Goal: Navigation & Orientation: Find specific page/section

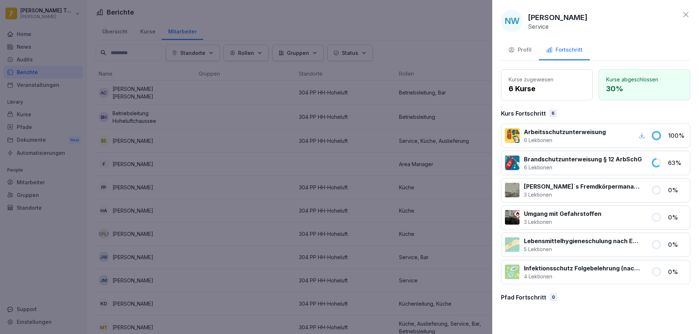
scroll to position [218, 0]
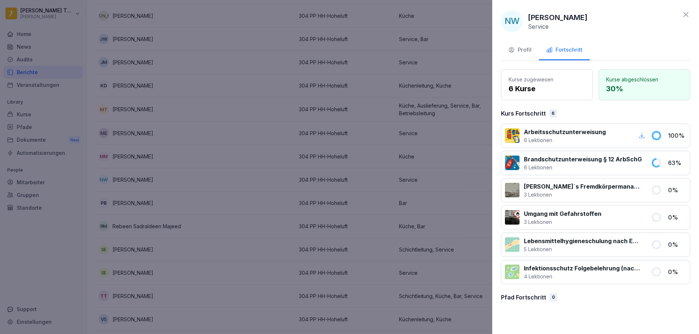
click at [690, 14] on div "NW [PERSON_NAME] Service Profil Fortschritt Kurse zugewiesen 6 Kurse Kurse abge…" at bounding box center [595, 167] width 207 height 334
click at [687, 14] on icon at bounding box center [685, 14] width 9 height 9
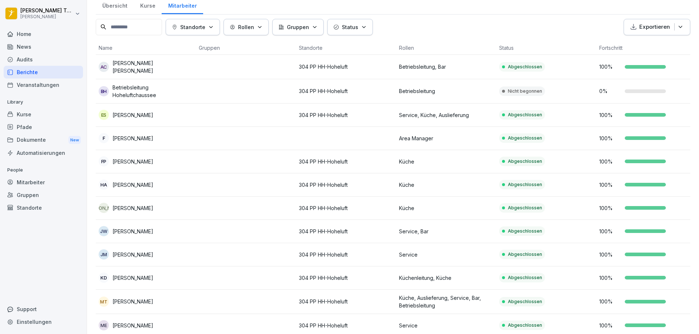
scroll to position [0, 0]
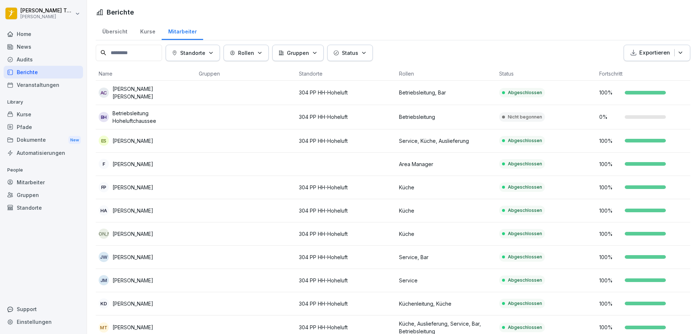
click at [39, 36] on div "Home" at bounding box center [43, 34] width 79 height 13
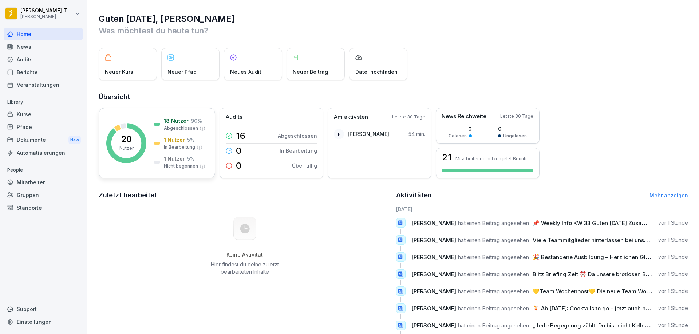
click at [127, 131] on rect at bounding box center [126, 143] width 40 height 40
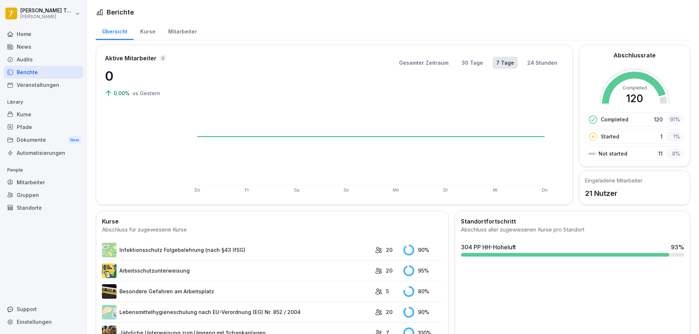
click at [146, 32] on div "Kurse" at bounding box center [148, 30] width 28 height 19
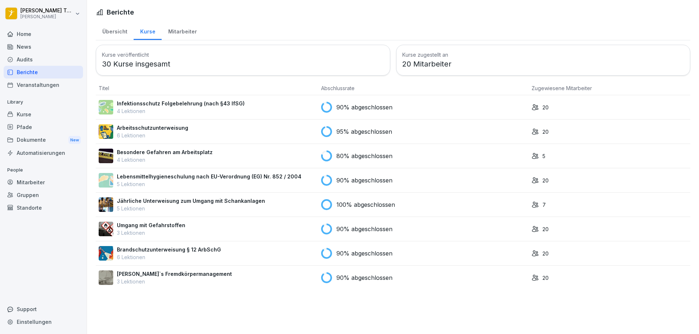
click at [181, 32] on div "Mitarbeiter" at bounding box center [182, 30] width 41 height 19
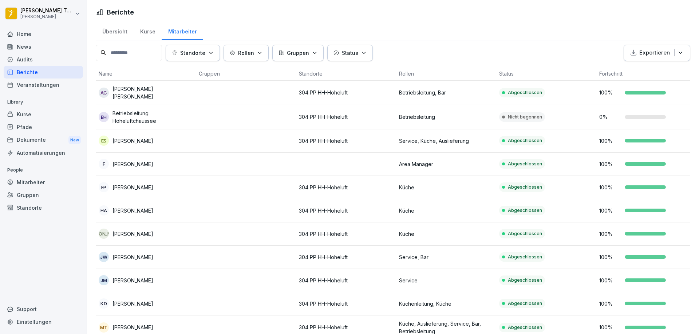
click at [40, 113] on div "Kurse" at bounding box center [43, 114] width 79 height 13
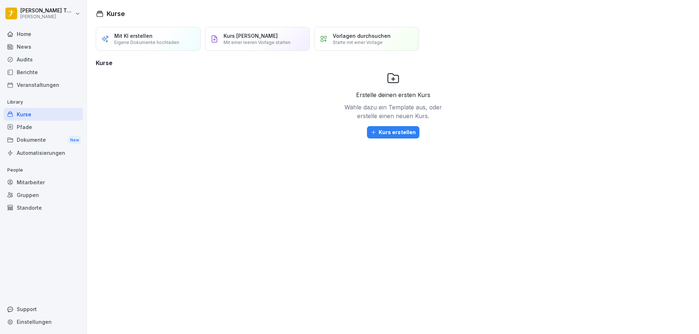
click at [37, 33] on div "Home" at bounding box center [43, 34] width 79 height 13
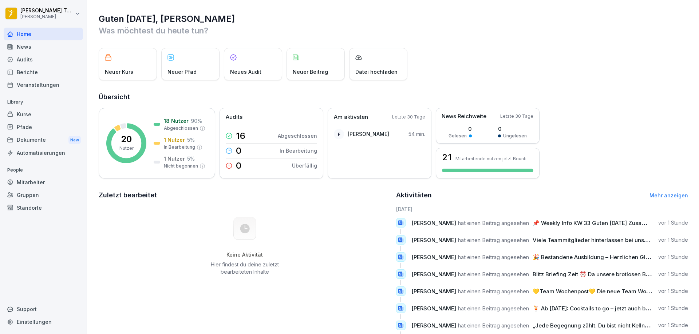
click at [123, 63] on div "Neuer Kurs" at bounding box center [128, 64] width 58 height 32
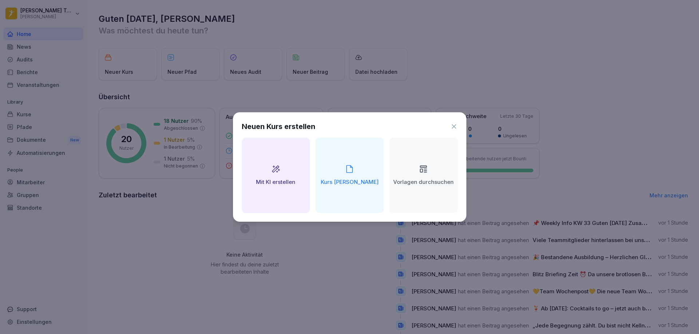
click at [456, 124] on icon at bounding box center [453, 126] width 7 height 7
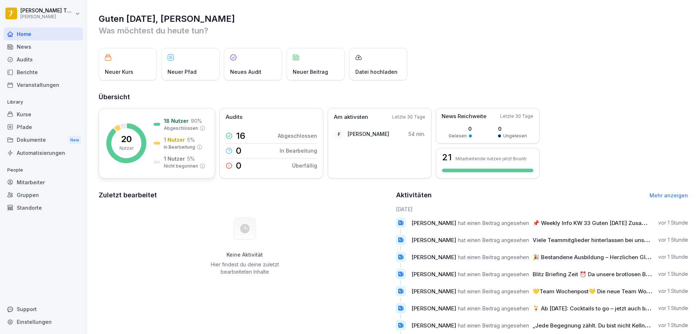
click at [174, 138] on p "1 Nutzer" at bounding box center [174, 140] width 21 height 8
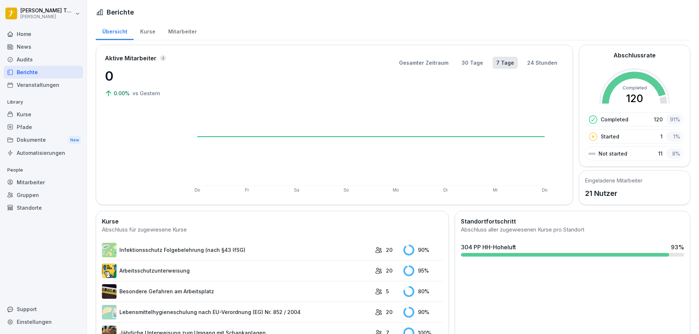
click at [146, 33] on div "Kurse" at bounding box center [148, 30] width 28 height 19
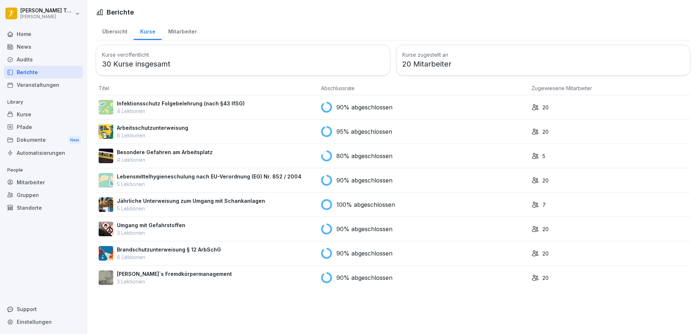
click at [412, 251] on div "90% abgeschlossen" at bounding box center [423, 253] width 205 height 11
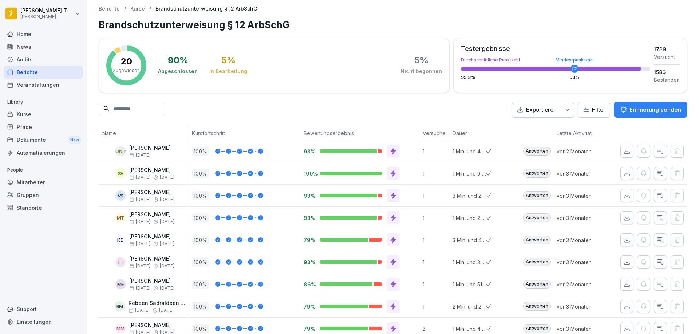
click at [137, 8] on p "Kurse" at bounding box center [137, 9] width 15 height 6
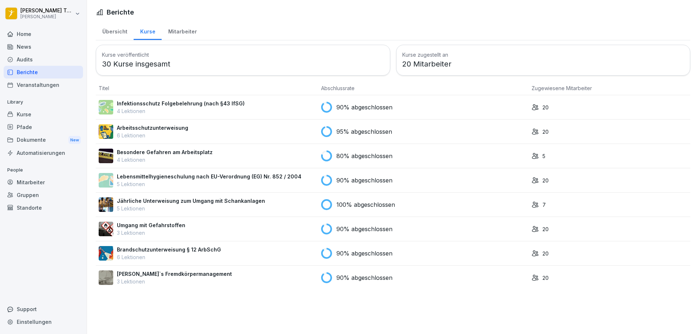
click at [462, 104] on div "90% abgeschlossen" at bounding box center [423, 107] width 205 height 11
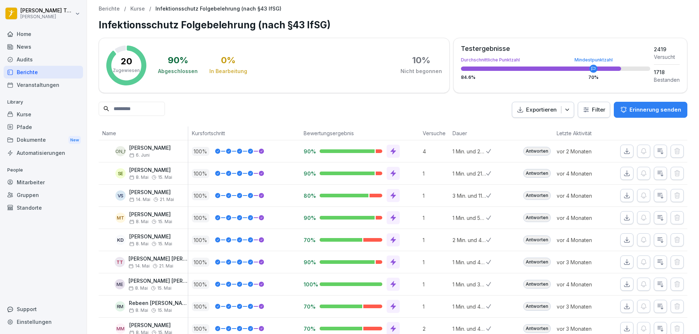
click at [136, 10] on p "Kurse" at bounding box center [137, 9] width 15 height 6
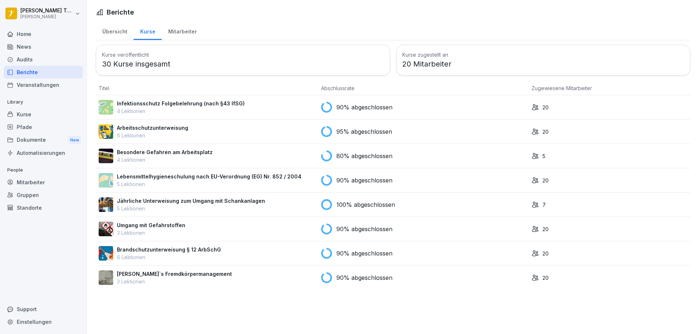
click at [269, 181] on p "5 Lektionen" at bounding box center [209, 184] width 184 height 8
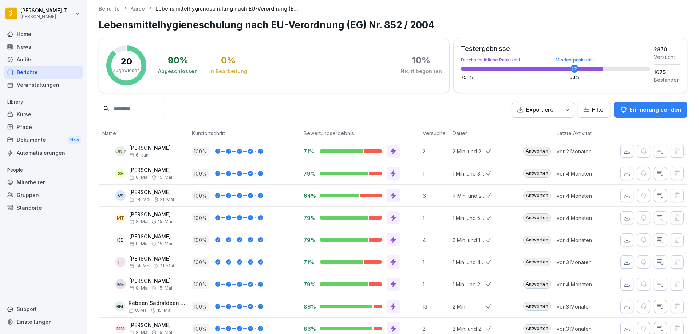
click at [136, 9] on p "Kurse" at bounding box center [137, 9] width 15 height 6
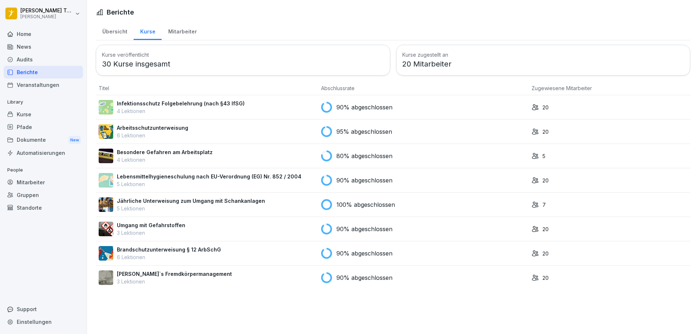
click at [36, 33] on div "Home" at bounding box center [43, 34] width 79 height 13
